Goal: Task Accomplishment & Management: Manage account settings

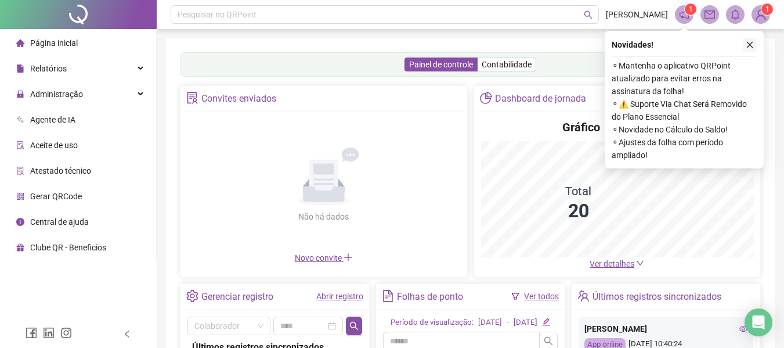
click at [752, 46] on icon "close" at bounding box center [750, 45] width 8 height 8
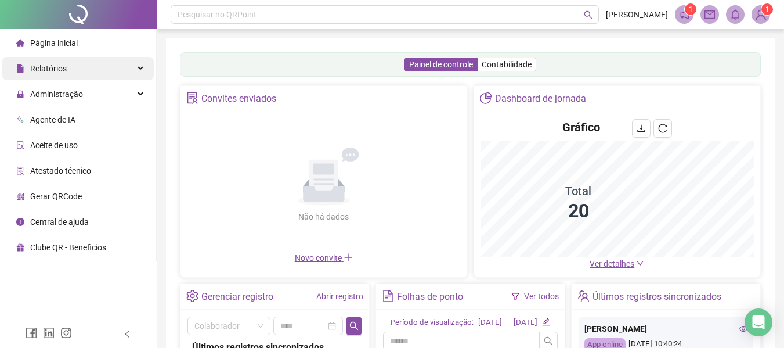
click at [87, 71] on div "Relatórios" at bounding box center [78, 68] width 152 height 23
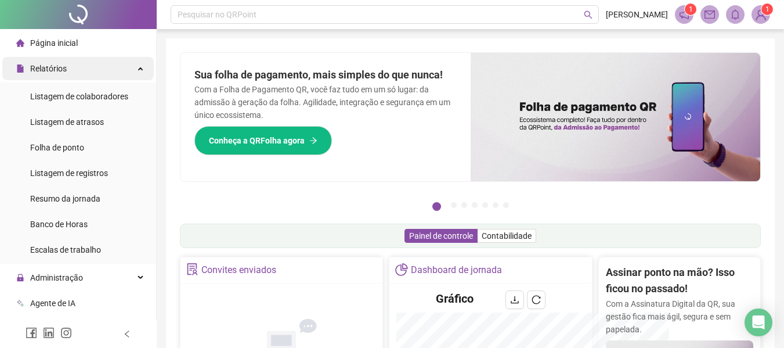
click at [87, 71] on div "Relatórios" at bounding box center [78, 68] width 152 height 23
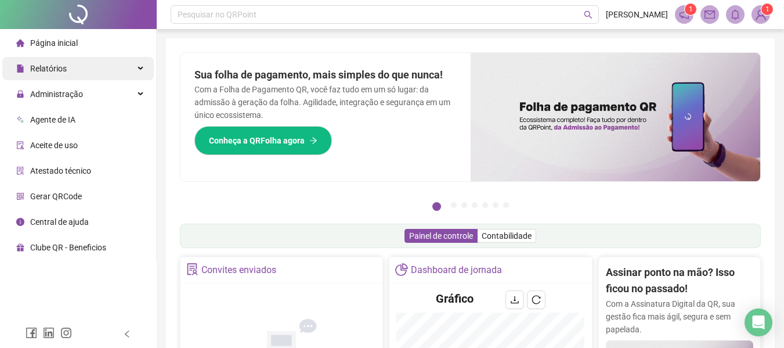
click at [87, 71] on div "Relatórios" at bounding box center [78, 68] width 152 height 23
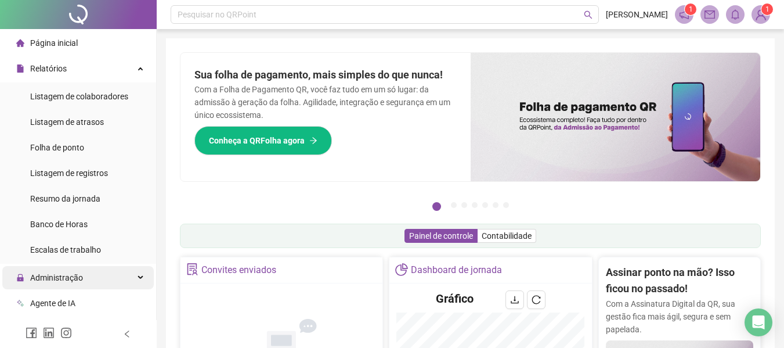
click at [111, 279] on div "Administração" at bounding box center [78, 277] width 152 height 23
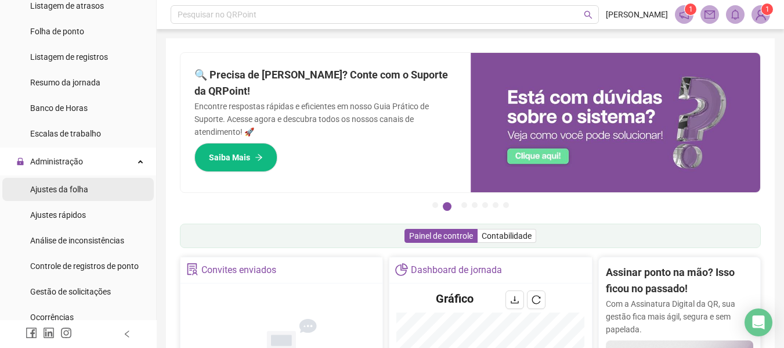
click at [77, 194] on span "Ajustes da folha" at bounding box center [59, 189] width 58 height 9
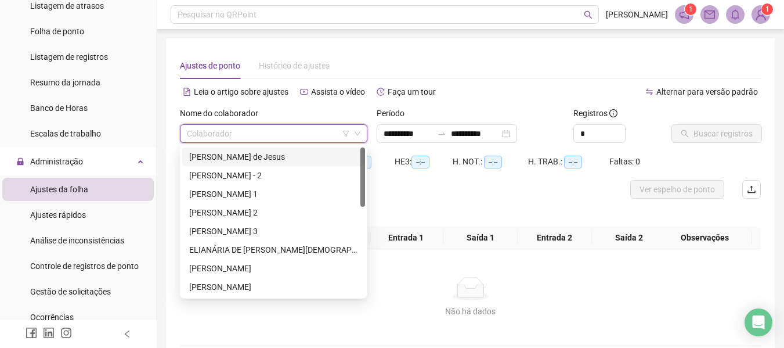
click at [206, 137] on input "search" at bounding box center [268, 133] width 163 height 17
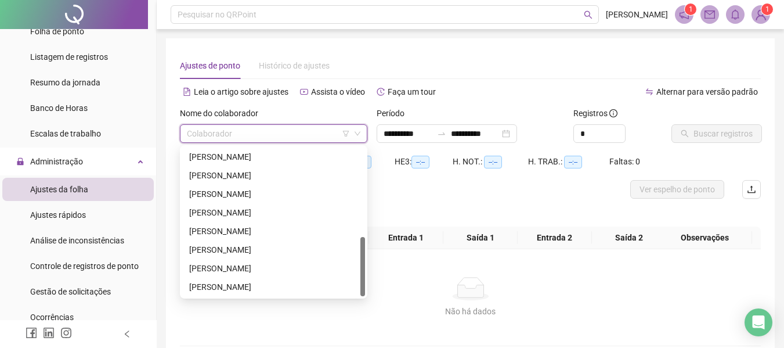
scroll to position [58, 0]
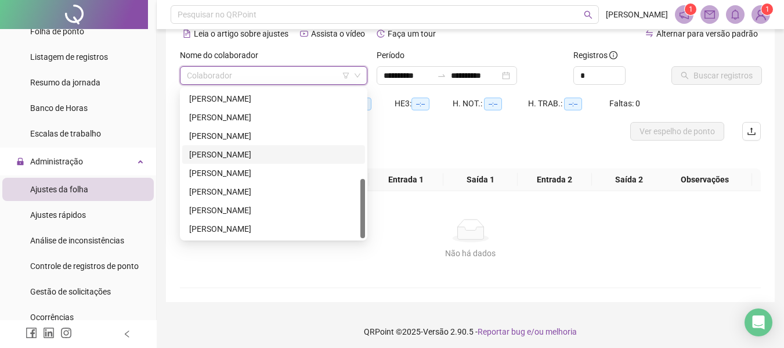
click at [217, 151] on div "[PERSON_NAME]" at bounding box center [273, 154] width 169 height 13
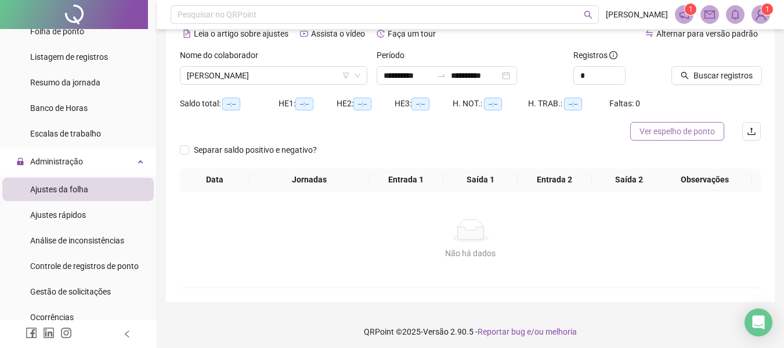
click at [695, 124] on button "Ver espelho de ponto" at bounding box center [678, 131] width 94 height 19
click at [82, 290] on span "Gestão de solicitações" at bounding box center [70, 291] width 81 height 9
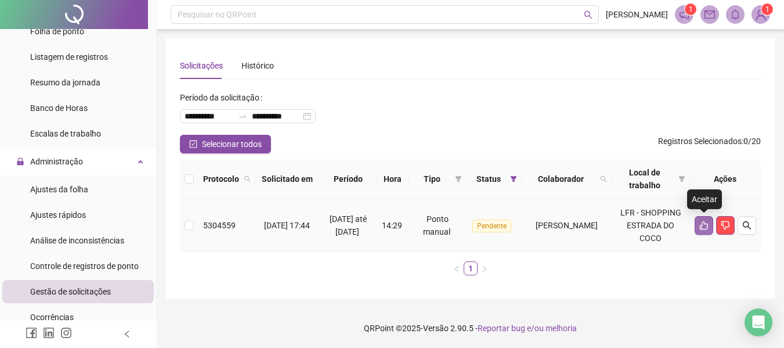
click at [704, 223] on icon "like" at bounding box center [704, 225] width 9 height 9
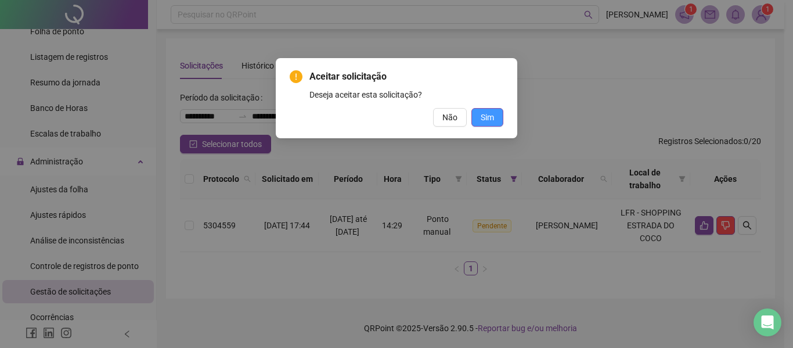
click at [481, 114] on span "Sim" at bounding box center [487, 117] width 13 height 13
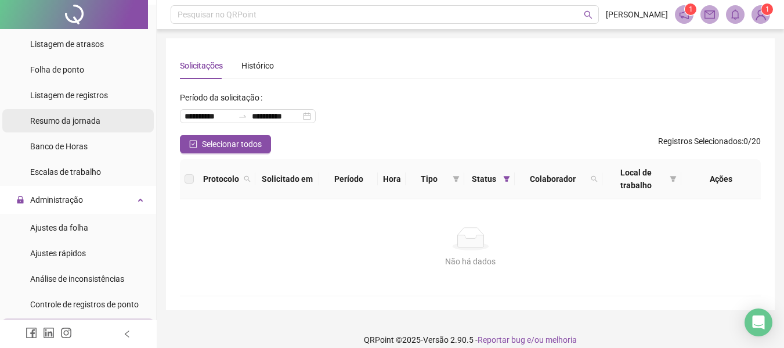
scroll to position [58, 0]
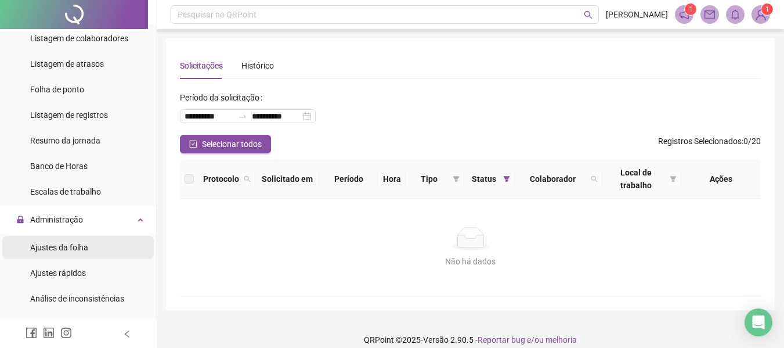
click at [63, 247] on span "Ajustes da folha" at bounding box center [59, 247] width 58 height 9
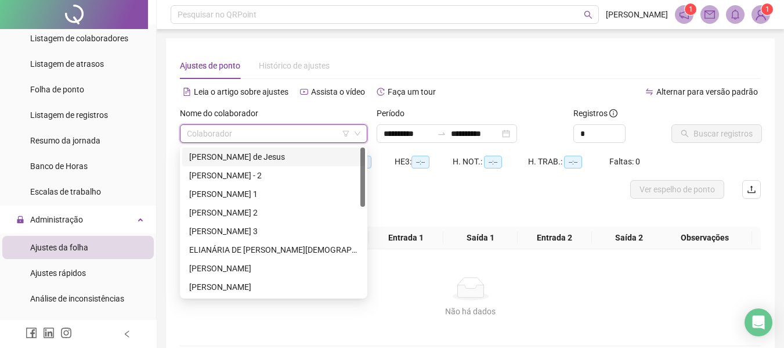
click at [242, 139] on input "search" at bounding box center [268, 133] width 163 height 17
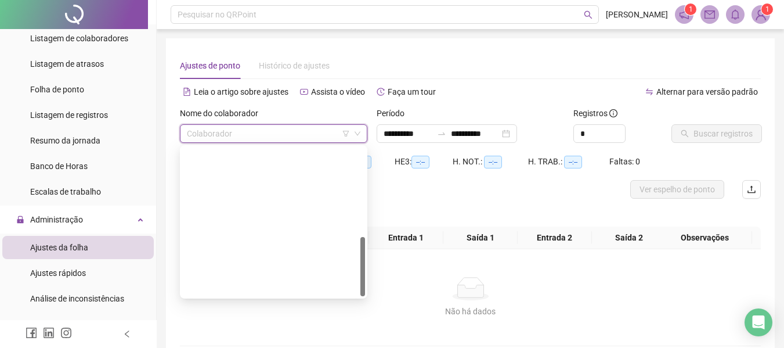
scroll to position [223, 0]
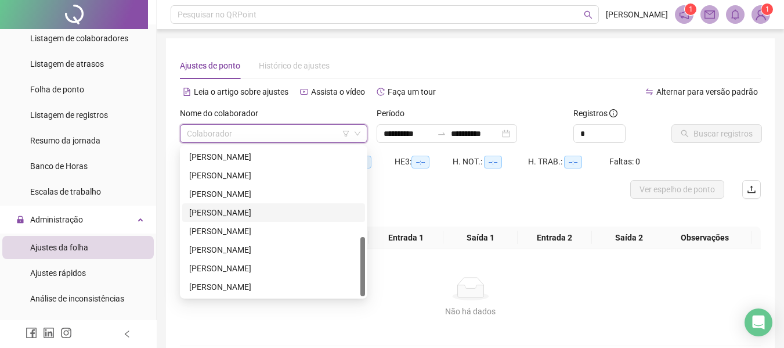
click at [224, 215] on div "[PERSON_NAME]" at bounding box center [273, 212] width 169 height 13
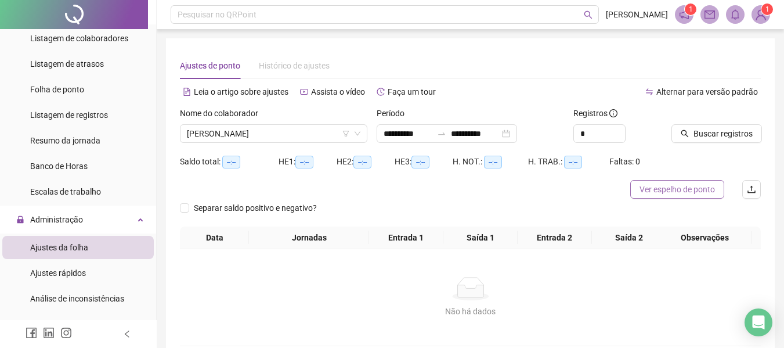
click at [705, 193] on span "Ver espelho de ponto" at bounding box center [677, 189] width 75 height 13
click at [474, 135] on input "**********" at bounding box center [475, 133] width 49 height 13
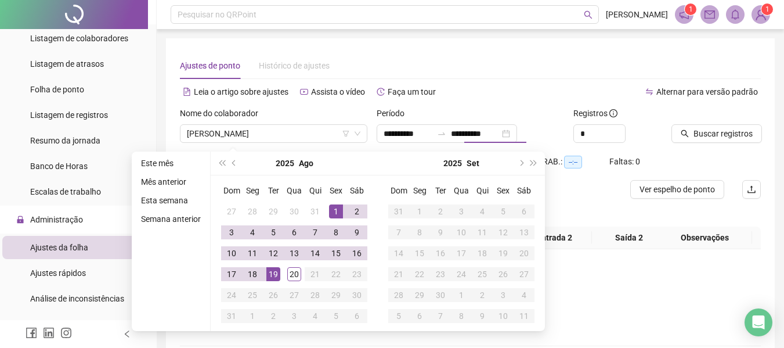
type input "**********"
click at [501, 104] on div "Alternar para versão padrão" at bounding box center [616, 97] width 291 height 19
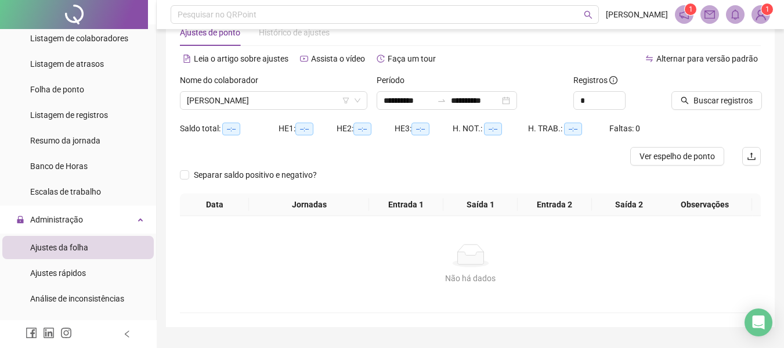
scroll to position [62, 0]
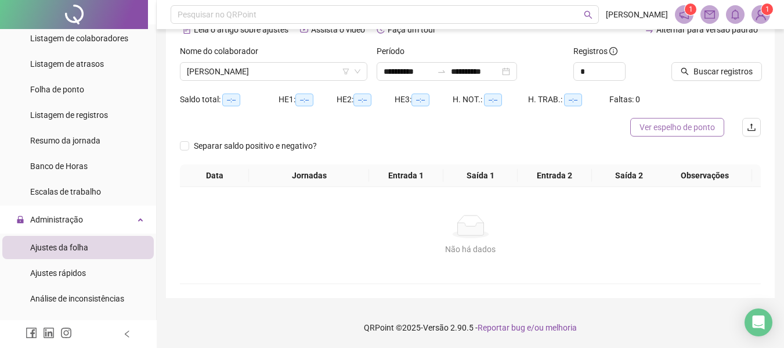
click at [689, 127] on span "Ver espelho de ponto" at bounding box center [677, 127] width 75 height 13
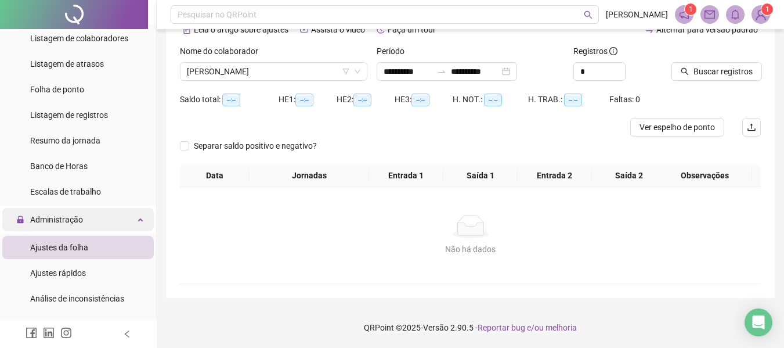
click at [103, 219] on div "Administração" at bounding box center [78, 219] width 152 height 23
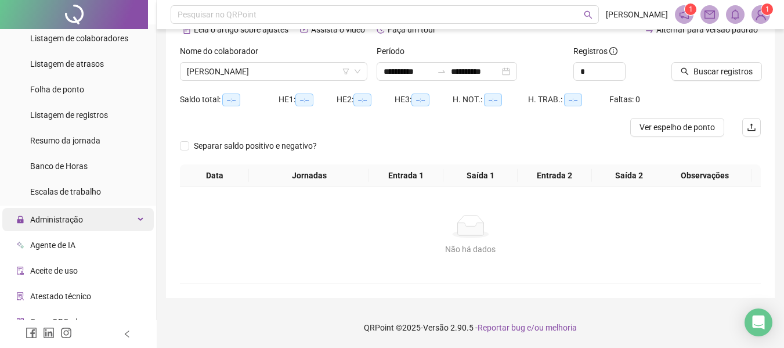
click at [103, 219] on div "Administração" at bounding box center [78, 219] width 152 height 23
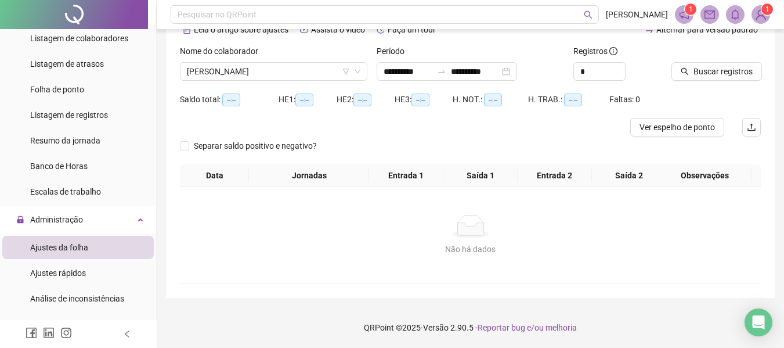
click at [1, 39] on ul "Listagem de colaboradores Listagem de atrasos Folha de ponto Listagem de regist…" at bounding box center [78, 114] width 156 height 181
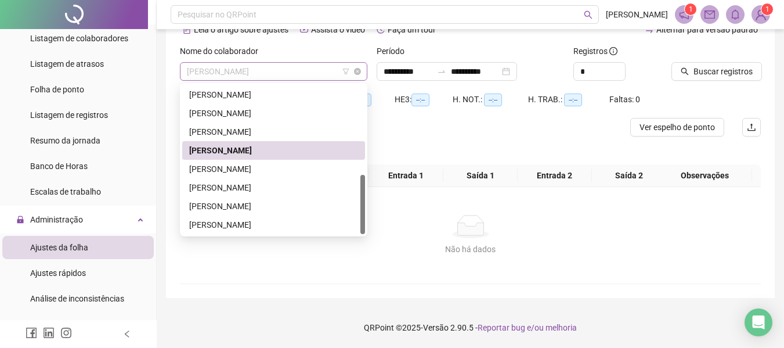
click at [287, 73] on span "[PERSON_NAME]" at bounding box center [274, 71] width 174 height 17
click at [280, 69] on span "[PERSON_NAME]" at bounding box center [274, 71] width 174 height 17
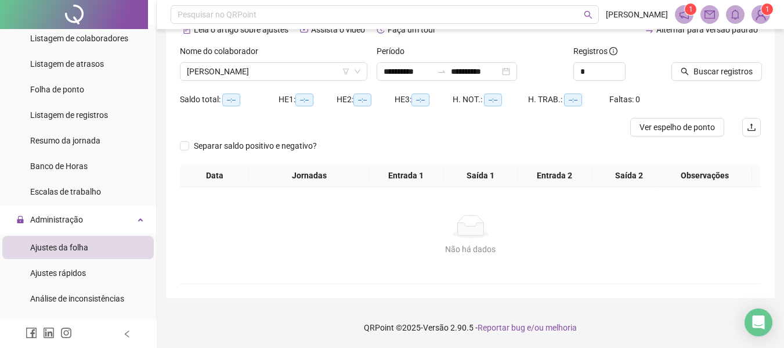
click at [289, 48] on div "Nome do colaborador" at bounding box center [274, 53] width 188 height 17
click at [282, 74] on span "[PERSON_NAME]" at bounding box center [274, 71] width 174 height 17
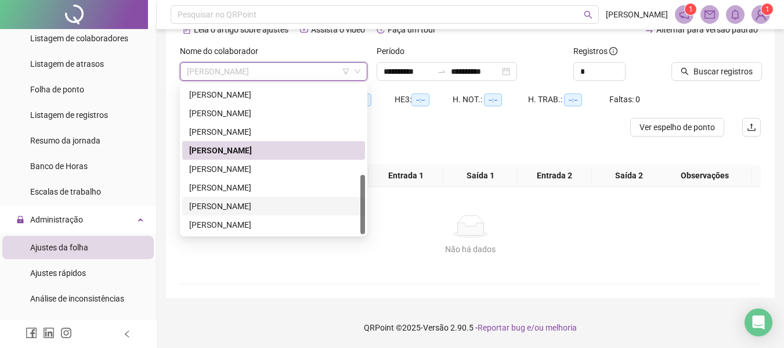
click at [410, 248] on div "Não há dados" at bounding box center [470, 249] width 553 height 13
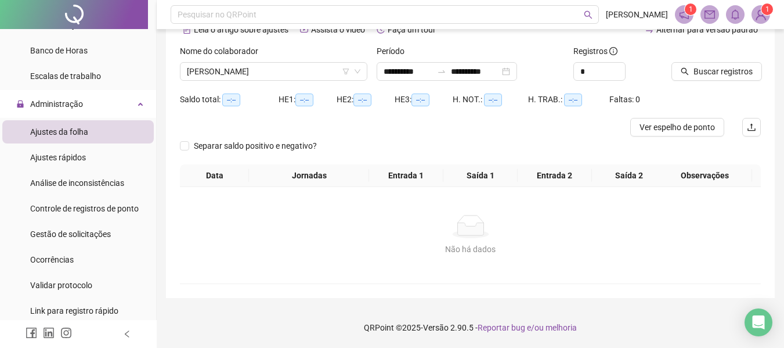
scroll to position [174, 0]
click at [106, 17] on div at bounding box center [74, 14] width 148 height 29
